Goal: Task Accomplishment & Management: Complete application form

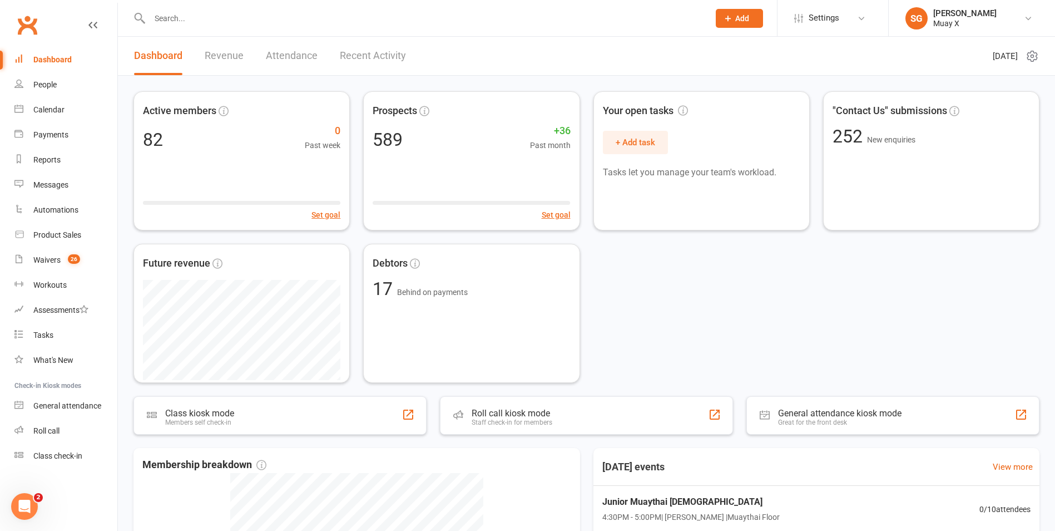
click at [204, 21] on input "text" at bounding box center [423, 19] width 555 height 16
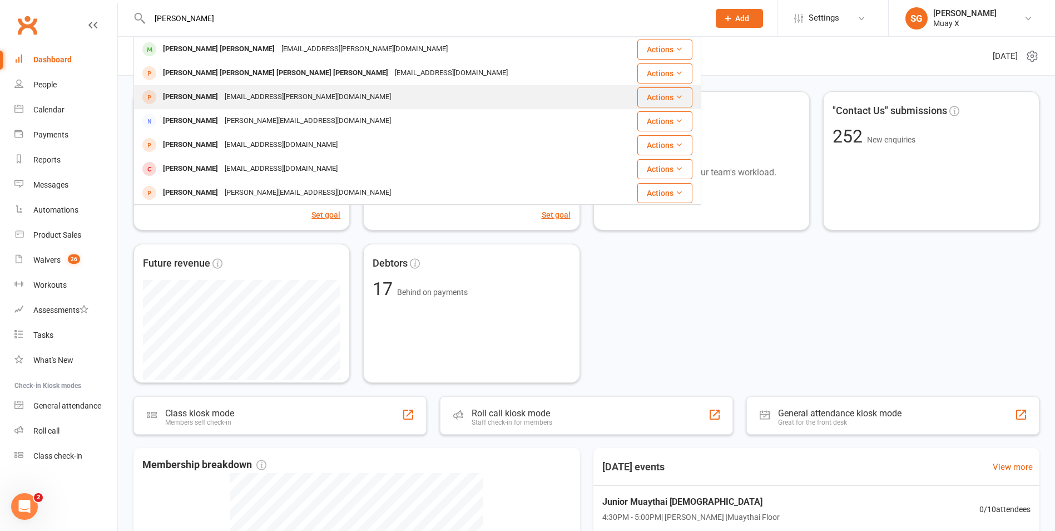
type input "johnson"
click at [191, 98] on div "Izaac Johnson" at bounding box center [191, 97] width 62 height 16
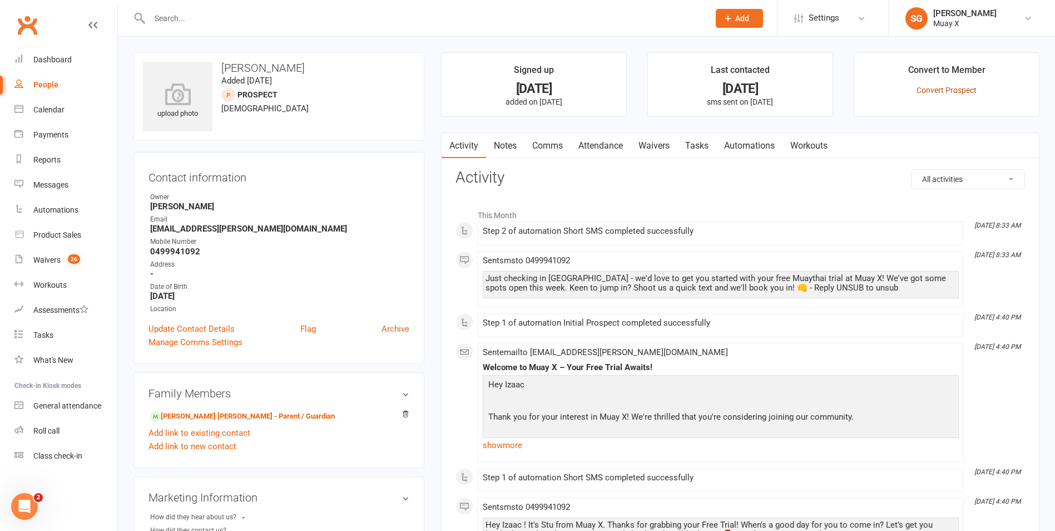
click at [961, 91] on link "Convert Prospect" at bounding box center [947, 90] width 60 height 9
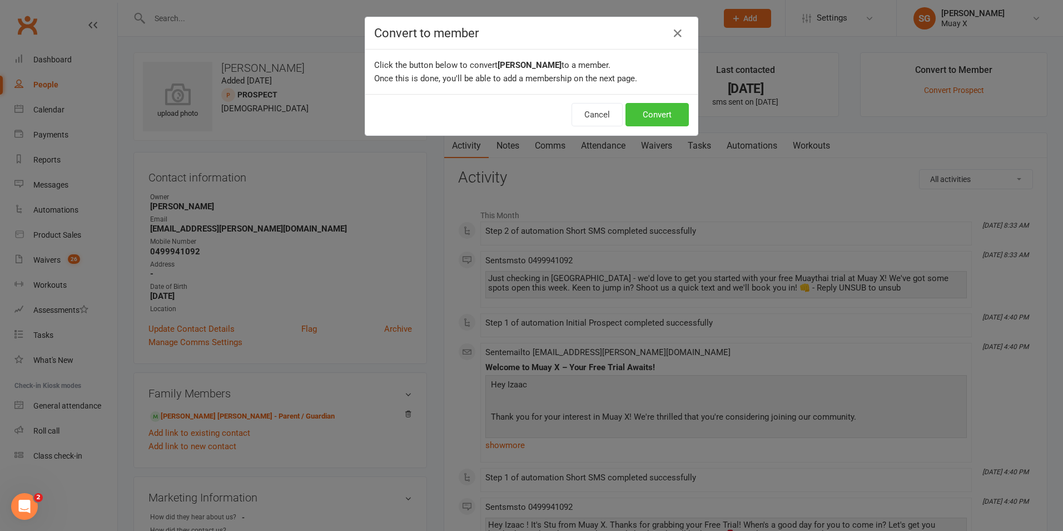
click at [671, 111] on button "Convert" at bounding box center [657, 114] width 63 height 23
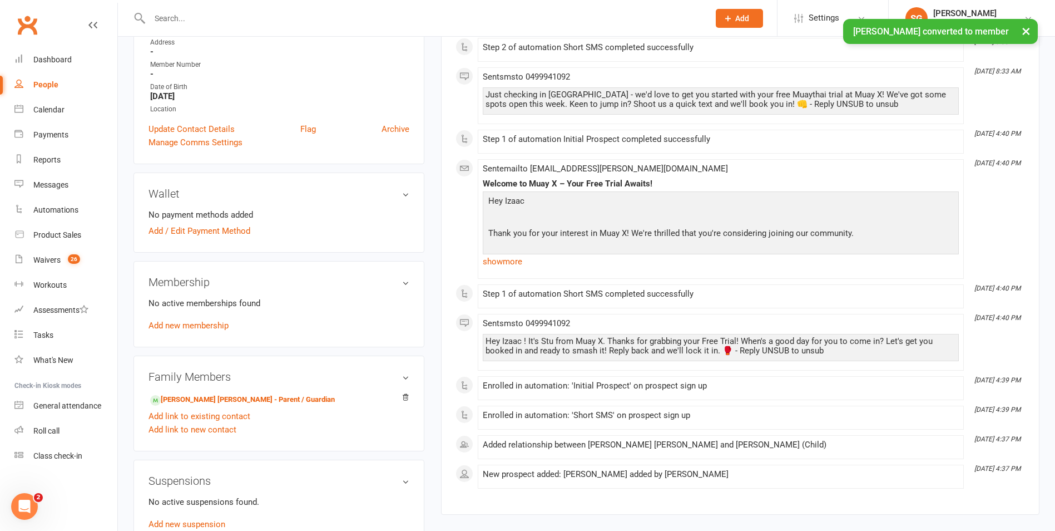
scroll to position [222, 0]
click at [208, 325] on link "Add new membership" at bounding box center [188, 325] width 80 height 10
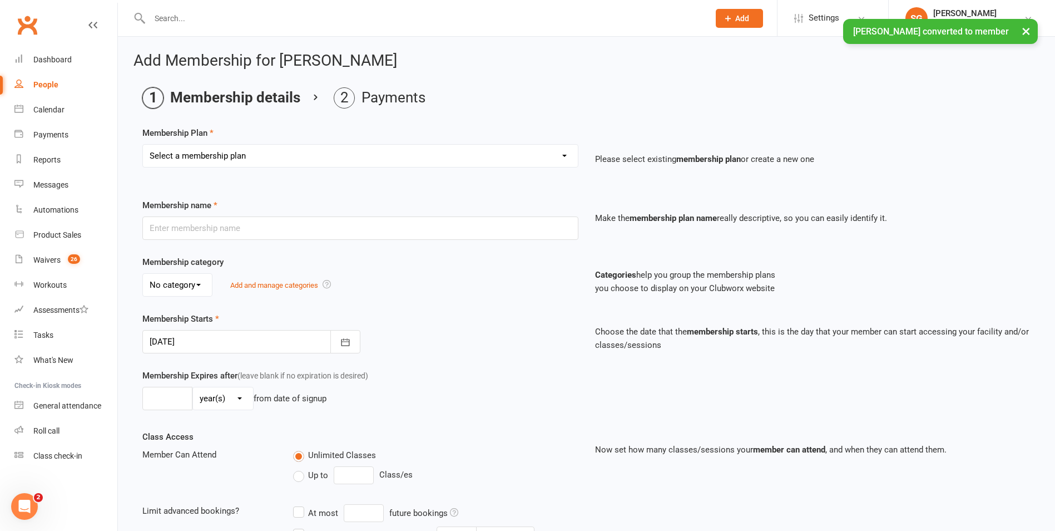
click at [343, 154] on select "Select a membership plan Create new Membership Plan Foundation Membership Stage…" at bounding box center [360, 156] width 435 height 22
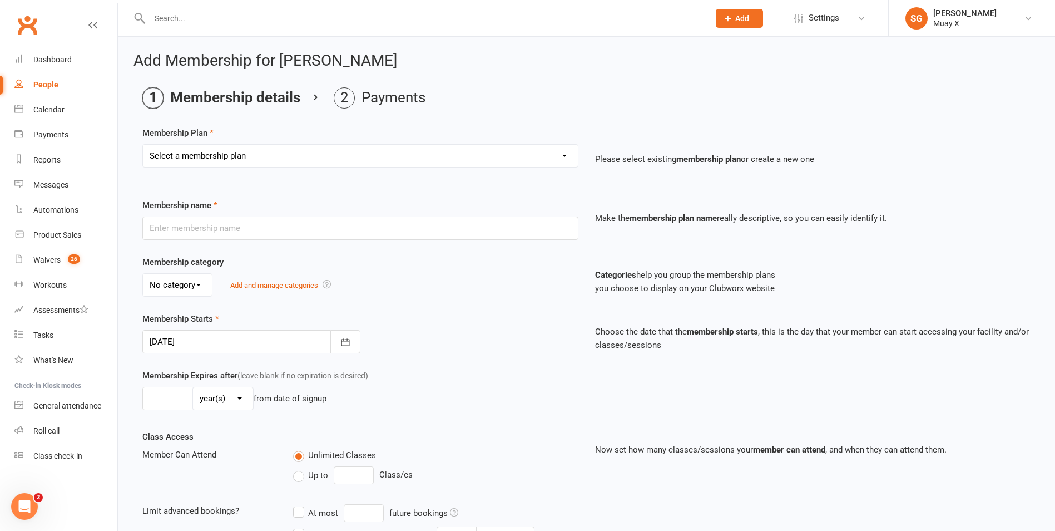
select select "11"
click at [143, 145] on select "Select a membership plan Create new Membership Plan Foundation Membership Stage…" at bounding box center [360, 156] width 435 height 22
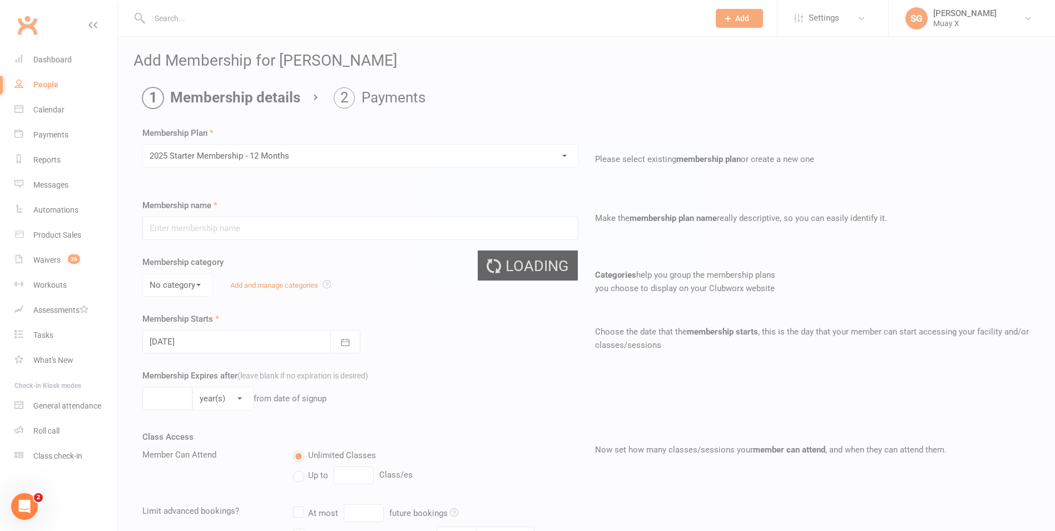
type input "2025 Starter Membership - 12 Months"
select select "2"
type input "2"
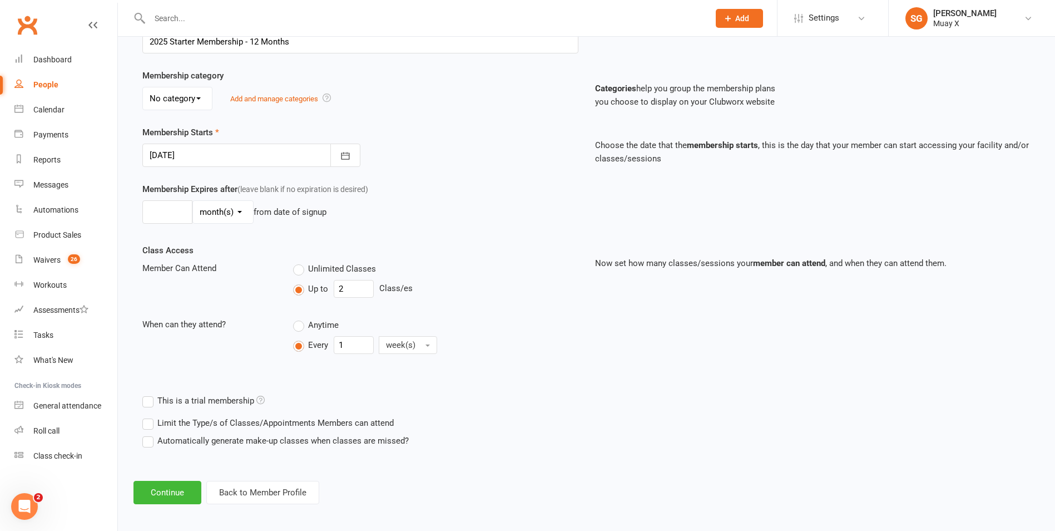
scroll to position [191, 0]
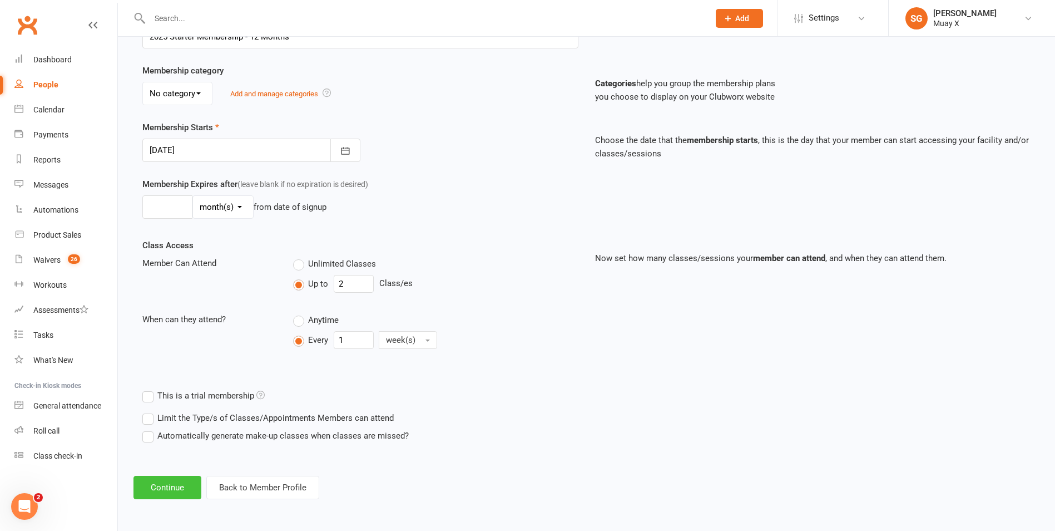
click at [187, 486] on button "Continue" at bounding box center [167, 487] width 68 height 23
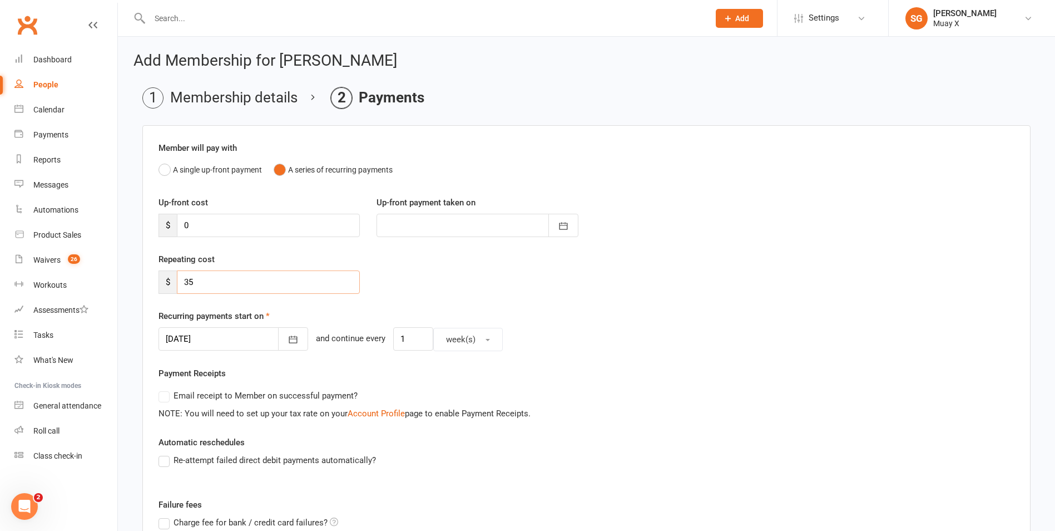
drag, startPoint x: 204, startPoint y: 279, endPoint x: 187, endPoint y: 286, distance: 18.0
click at [166, 283] on div "$ 35" at bounding box center [259, 281] width 201 height 23
type input "30"
click at [226, 338] on div at bounding box center [234, 338] width 150 height 23
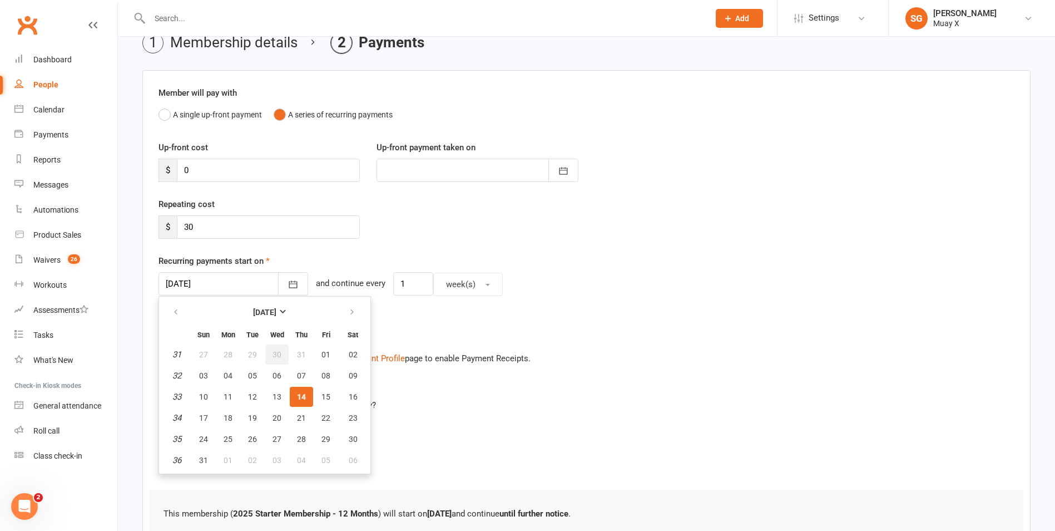
scroll to position [56, 0]
click at [331, 396] on button "15" at bounding box center [325, 396] width 23 height 20
type input "15 Aug 2025"
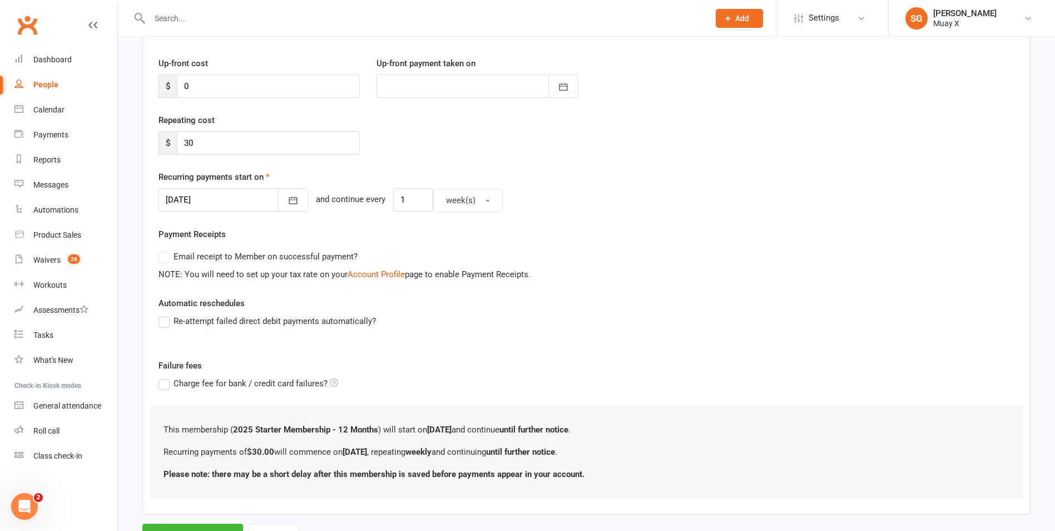
scroll to position [189, 0]
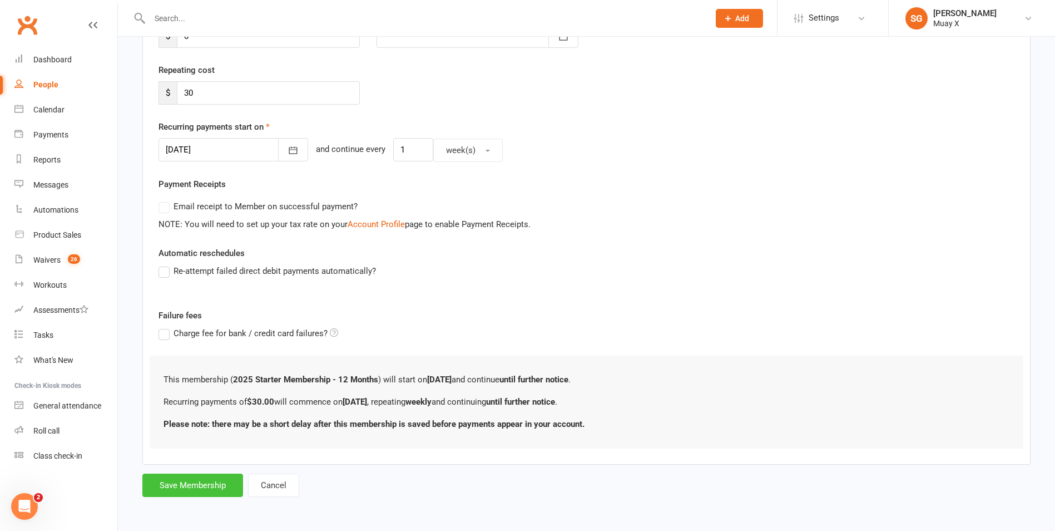
click at [203, 486] on button "Save Membership" at bounding box center [192, 484] width 101 height 23
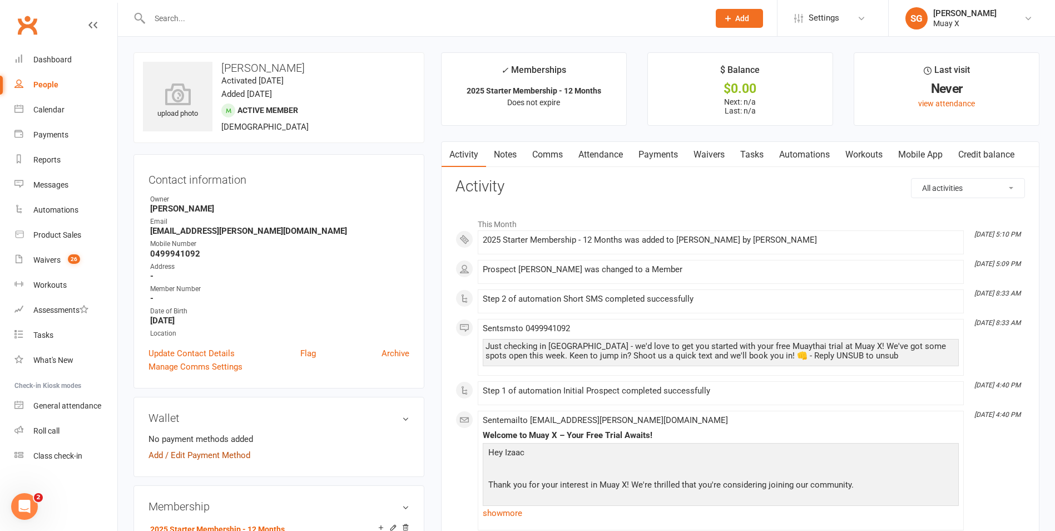
click at [215, 457] on link "Add / Edit Payment Method" at bounding box center [199, 454] width 102 height 13
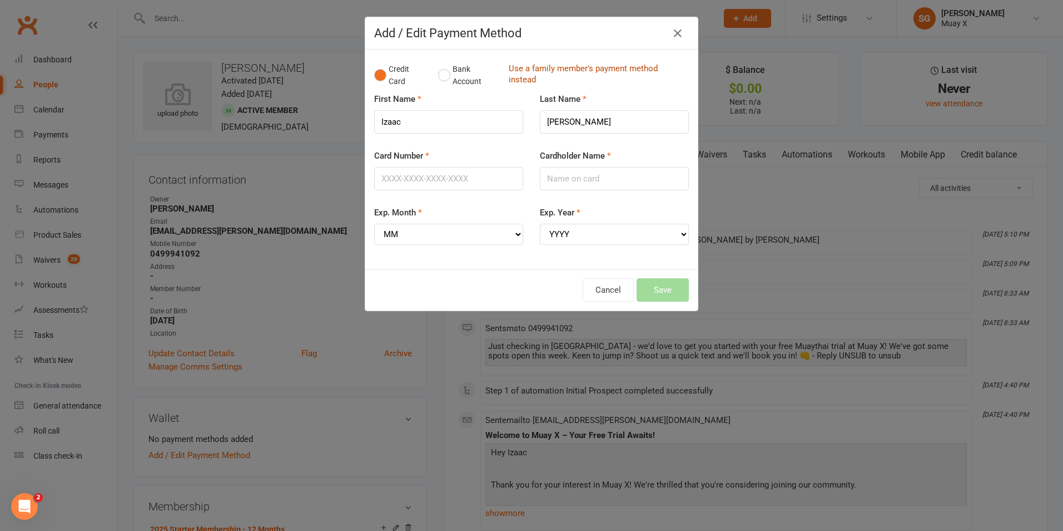
click at [533, 68] on link "Use a family member's payment method instead" at bounding box center [596, 75] width 175 height 25
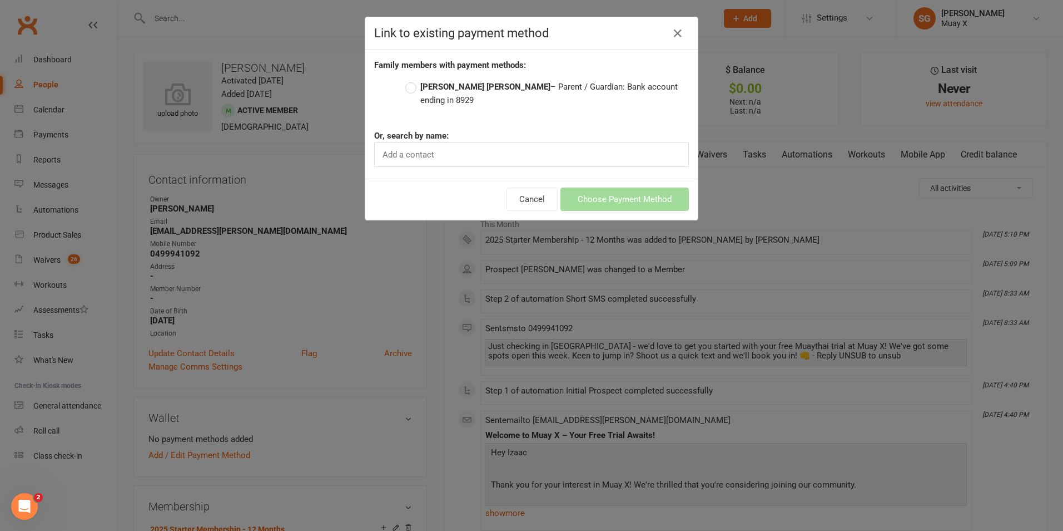
click at [435, 86] on strong "Ihaka Johnson" at bounding box center [485, 87] width 130 height 10
click at [413, 80] on input "Ihaka Johnson – Parent / Guardian: Bank account ending in 8929" at bounding box center [408, 80] width 7 height 0
click at [645, 187] on button "Choose Payment Method" at bounding box center [625, 198] width 128 height 23
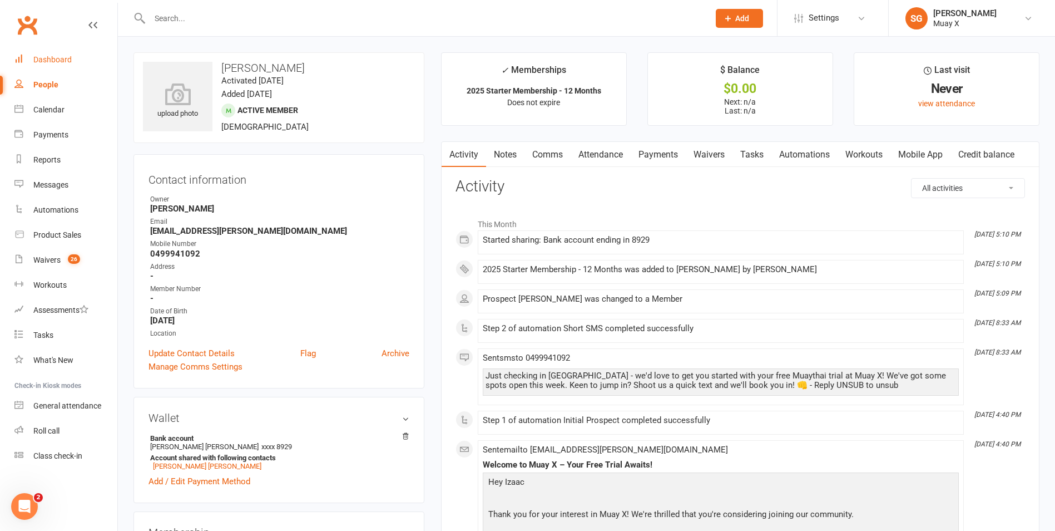
click at [41, 54] on link "Dashboard" at bounding box center [65, 59] width 103 height 25
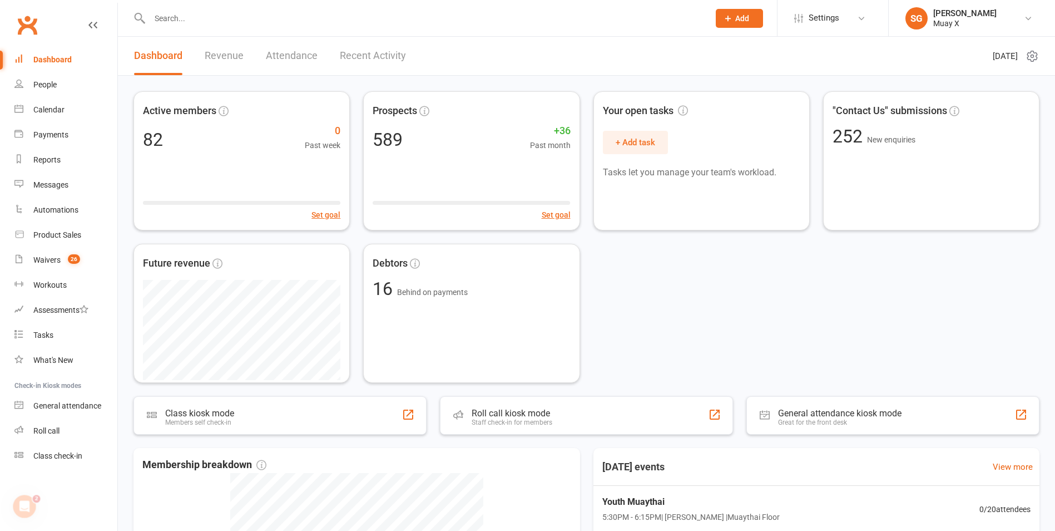
click at [746, 24] on button "Add" at bounding box center [739, 18] width 47 height 19
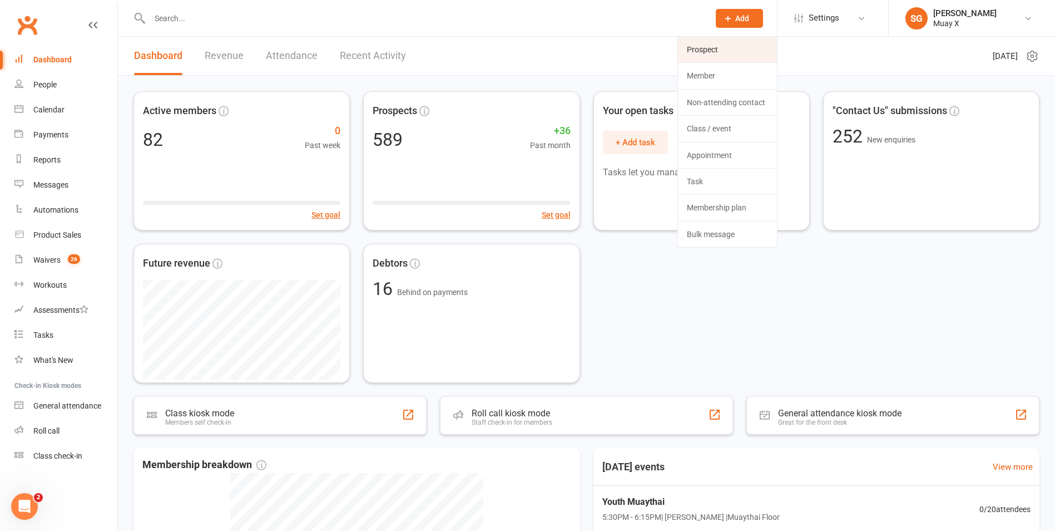
click at [718, 49] on link "Prospect" at bounding box center [727, 50] width 99 height 26
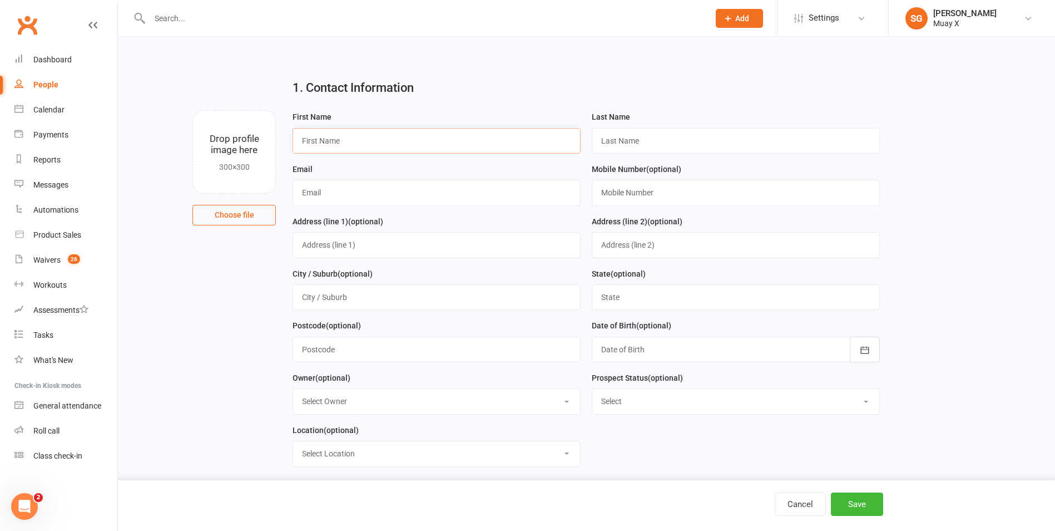
click at [462, 143] on input "text" at bounding box center [437, 141] width 288 height 26
type input "Jailan"
type input "[PERSON_NAME]"
type input "[EMAIL_ADDRESS][DOMAIN_NAME]"
type input "0430229358"
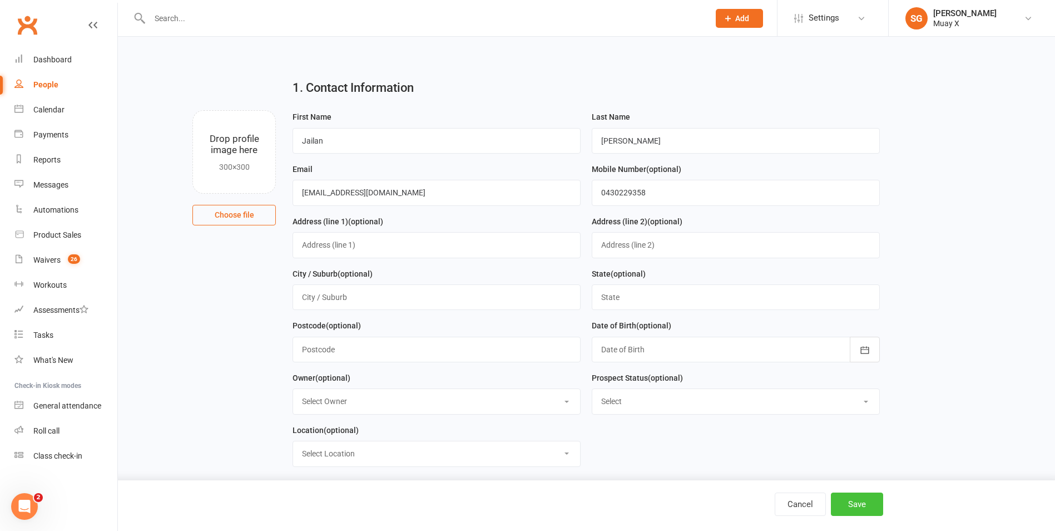
click at [864, 500] on button "Save" at bounding box center [857, 503] width 52 height 23
